Goal: Find specific page/section: Find specific page/section

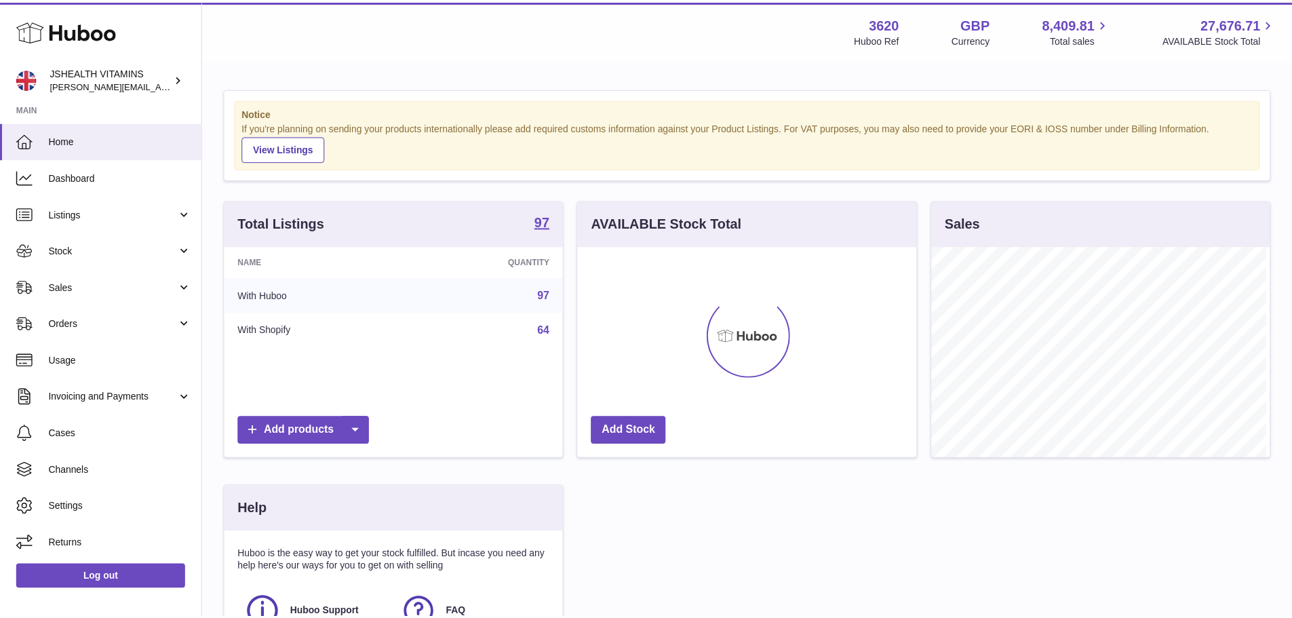
scroll to position [212, 342]
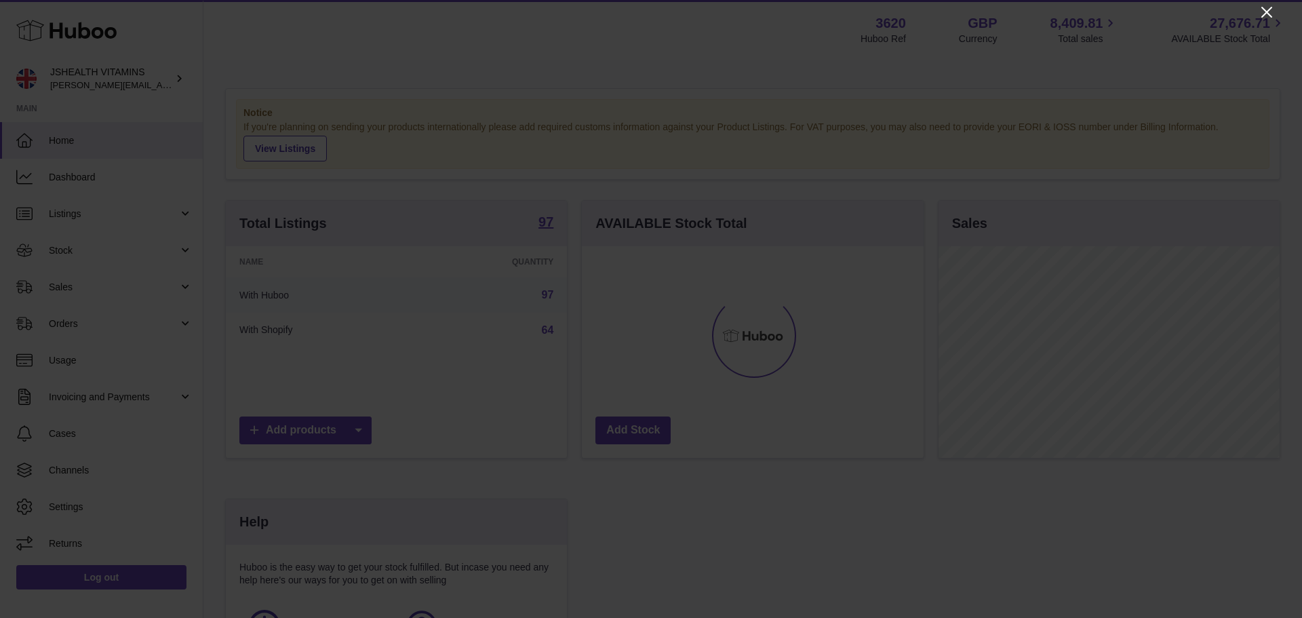
click at [1266, 10] on icon "Close" at bounding box center [1266, 12] width 11 height 11
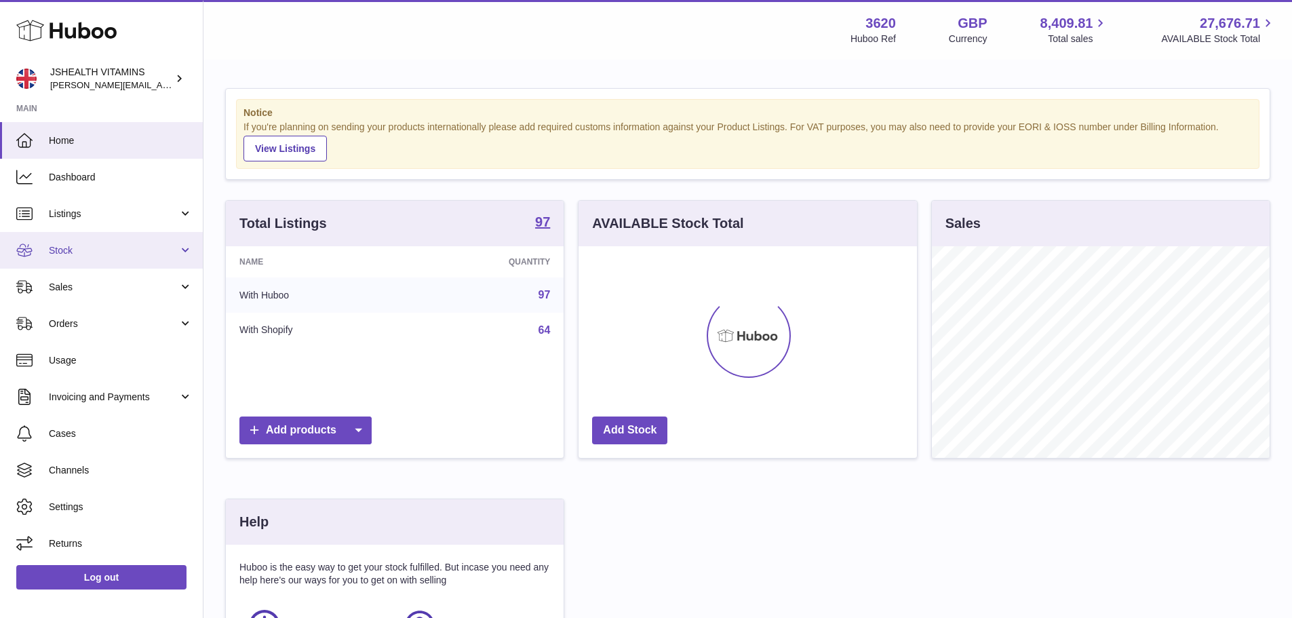
click at [72, 257] on link "Stock" at bounding box center [101, 250] width 203 height 37
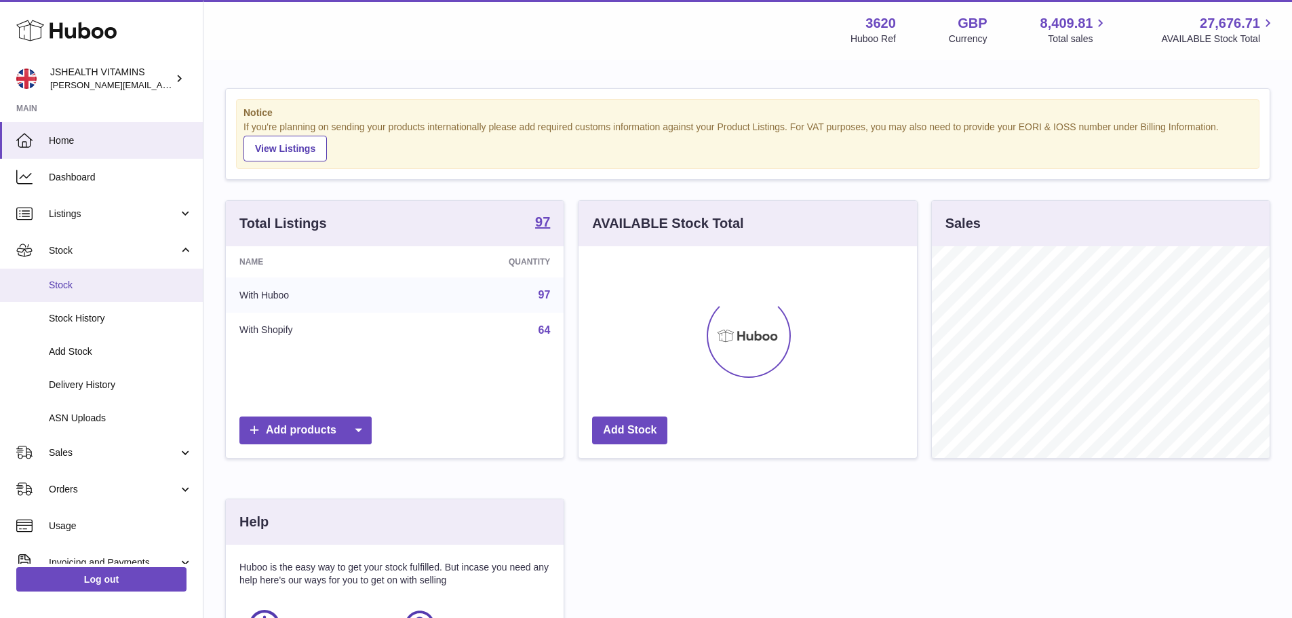
click at [71, 283] on span "Stock" at bounding box center [121, 285] width 144 height 13
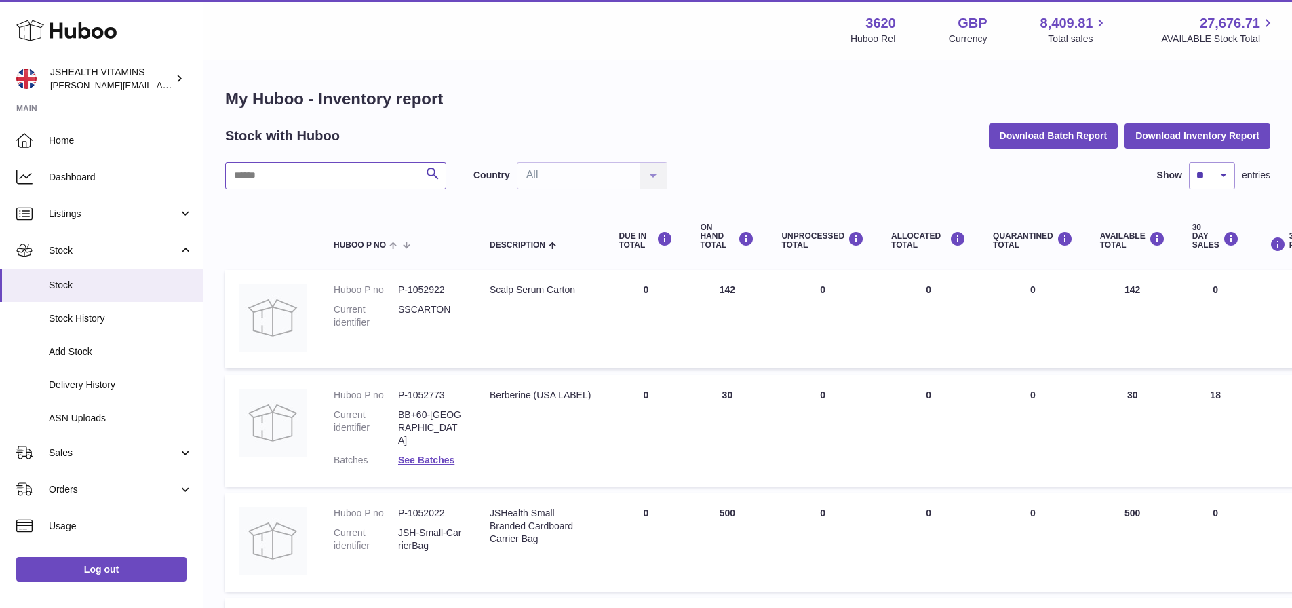
click at [329, 171] on input "text" at bounding box center [335, 175] width 221 height 27
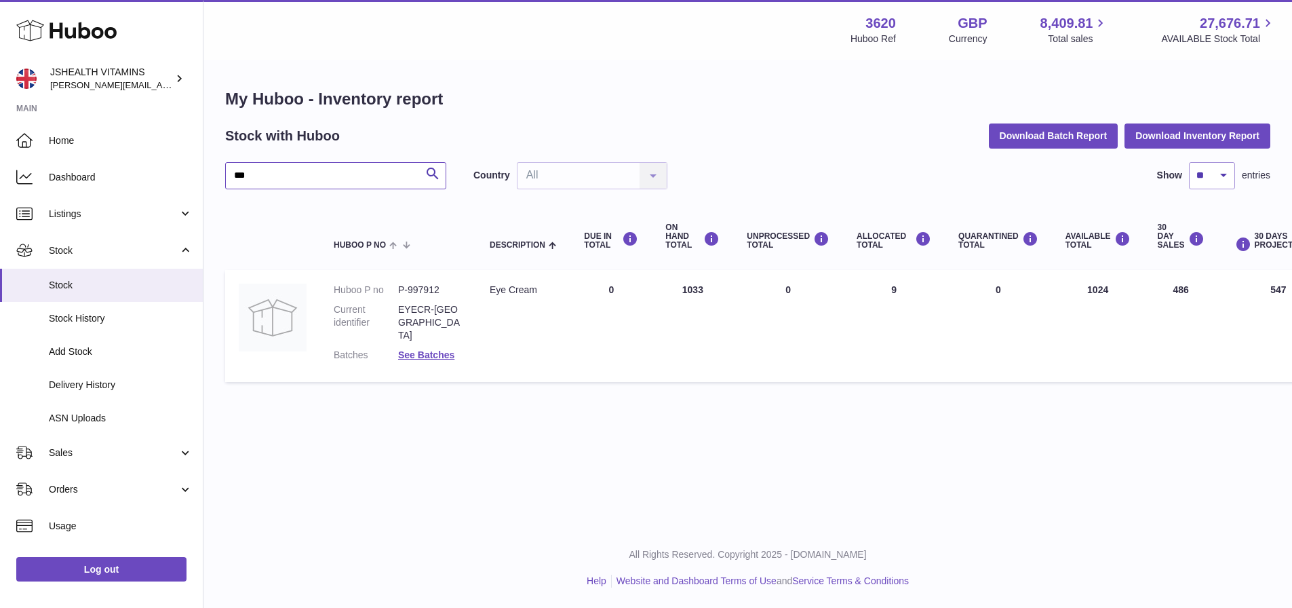
drag, startPoint x: 317, startPoint y: 177, endPoint x: 52, endPoint y: 116, distance: 271.5
click at [52, 116] on div "Huboo JSHEALTH VITAMINS [EMAIL_ADDRESS][DOMAIN_NAME] Main Home Dashboard Listin…" at bounding box center [646, 304] width 1292 height 608
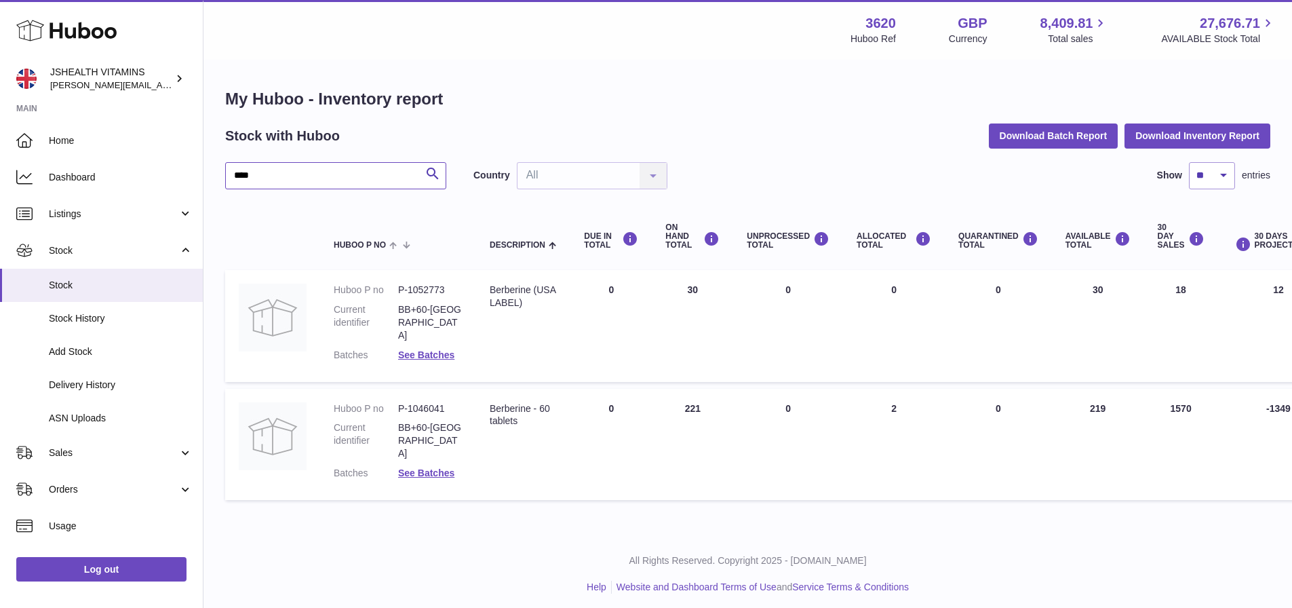
type input "****"
click at [114, 579] on link "Log out" at bounding box center [101, 569] width 170 height 24
